Goal: Find contact information: Find contact information

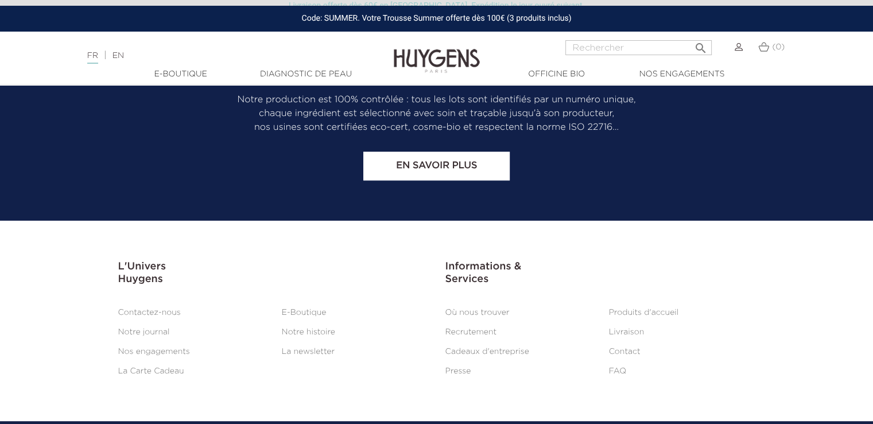
scroll to position [4783, 0]
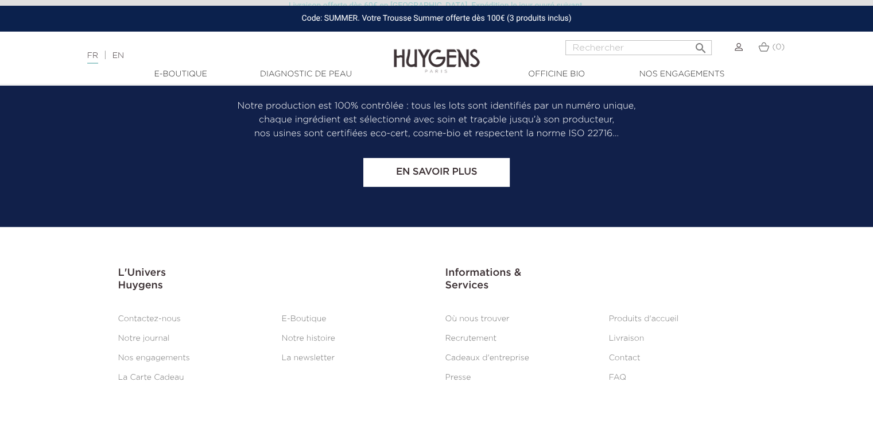
click at [308, 316] on link "E-Boutique" at bounding box center [304, 319] width 45 height 8
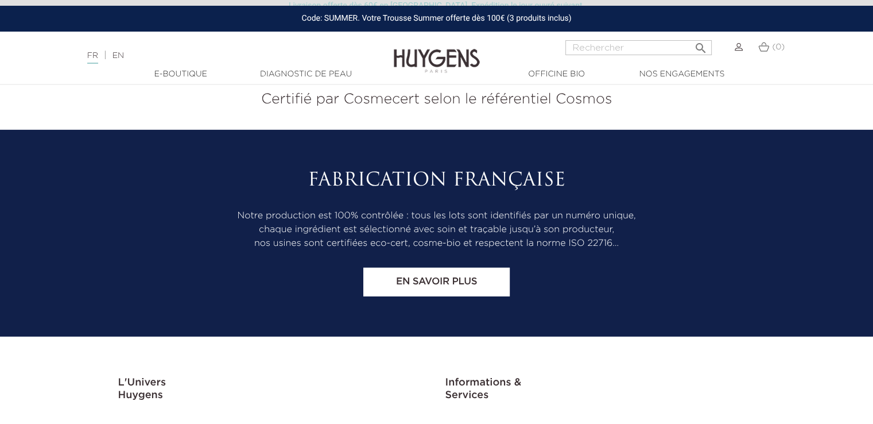
scroll to position [3778, 0]
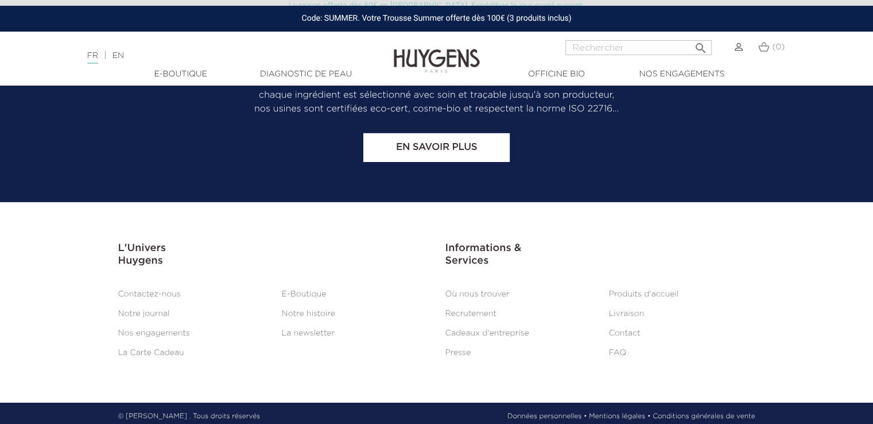
click at [665, 290] on link "Produits d'accueil" at bounding box center [644, 294] width 70 height 8
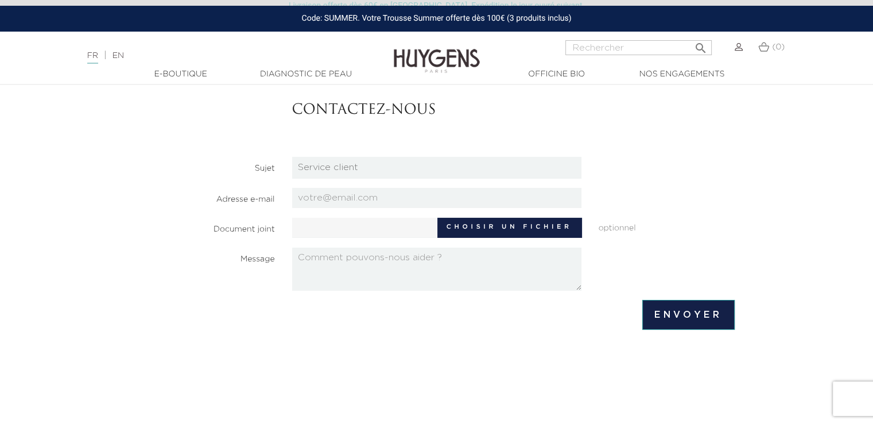
scroll to position [9, 0]
